Goal: Find specific page/section: Find specific page/section

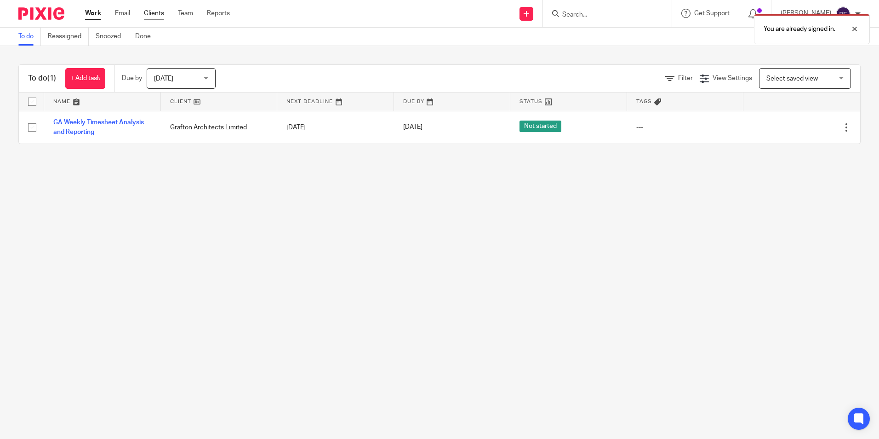
click at [160, 15] on link "Clients" at bounding box center [154, 13] width 20 height 9
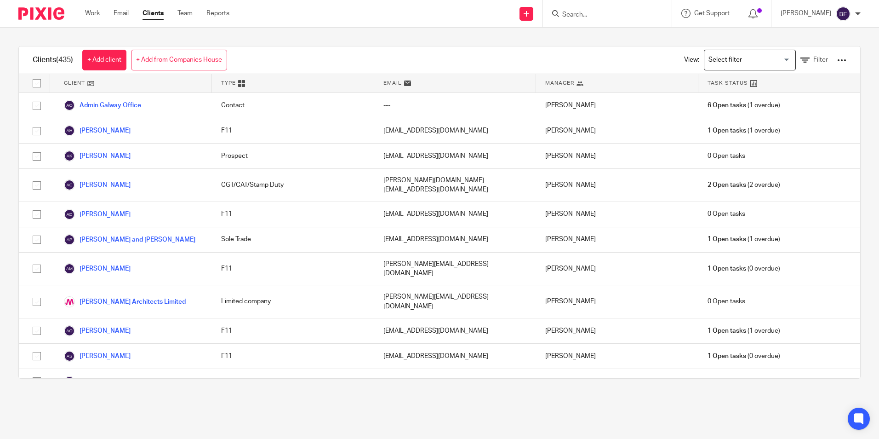
click at [575, 12] on input "Search" at bounding box center [602, 15] width 83 height 8
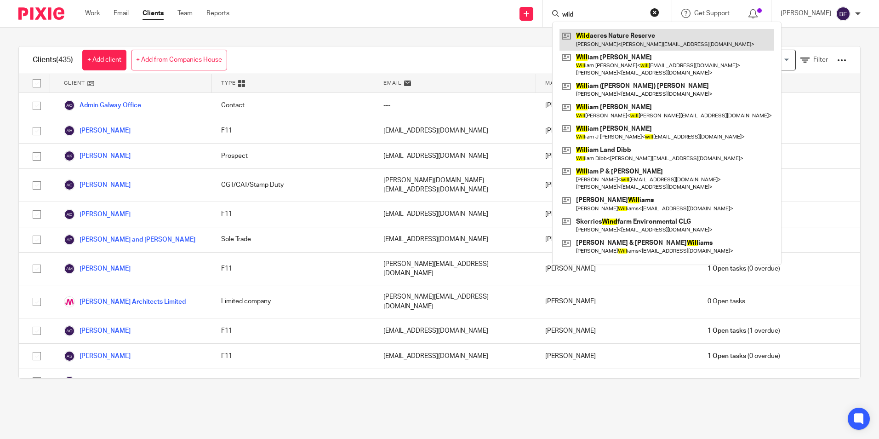
type input "wild"
click at [598, 40] on link at bounding box center [667, 39] width 215 height 21
